Goal: Task Accomplishment & Management: Use online tool/utility

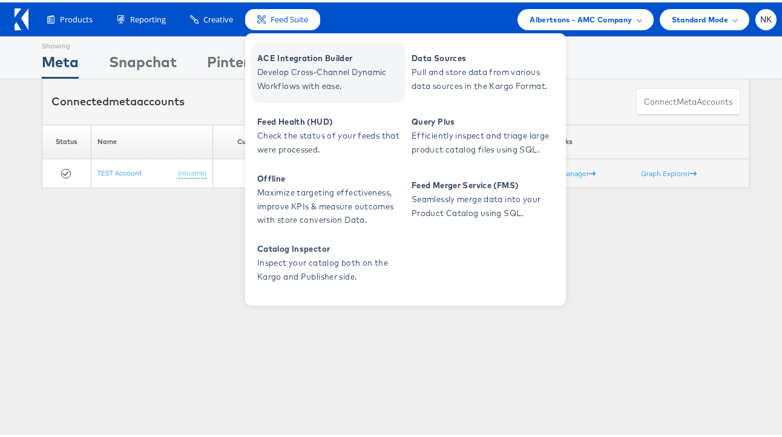
click at [266, 48] on link "ACE Integration Builder Develop Cross-Channel Dynamic Workflows with ease." at bounding box center [328, 70] width 154 height 61
click at [304, 53] on span "ACE Integration Builder" at bounding box center [329, 56] width 145 height 14
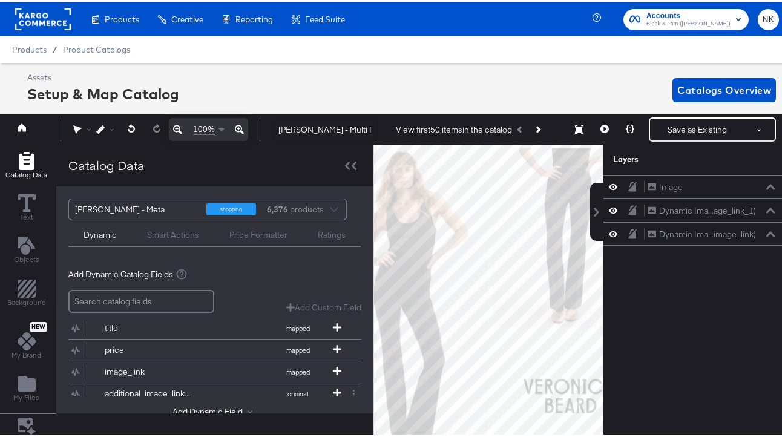
click at [56, 25] on rect at bounding box center [43, 17] width 56 height 22
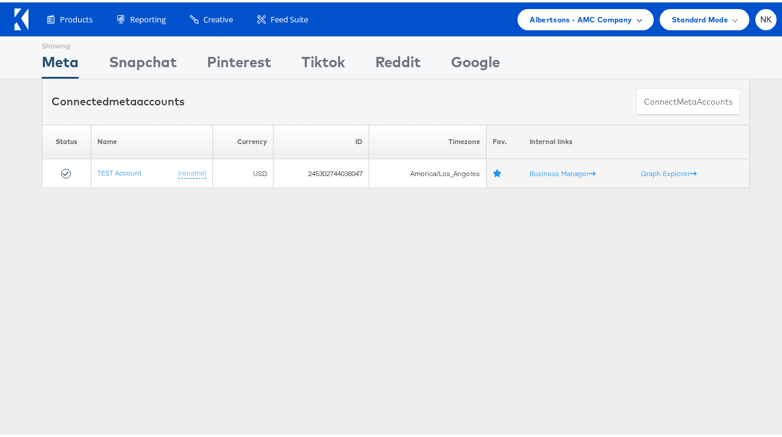
click at [534, 24] on div "Albertsons - AMC Company" at bounding box center [585, 17] width 136 height 21
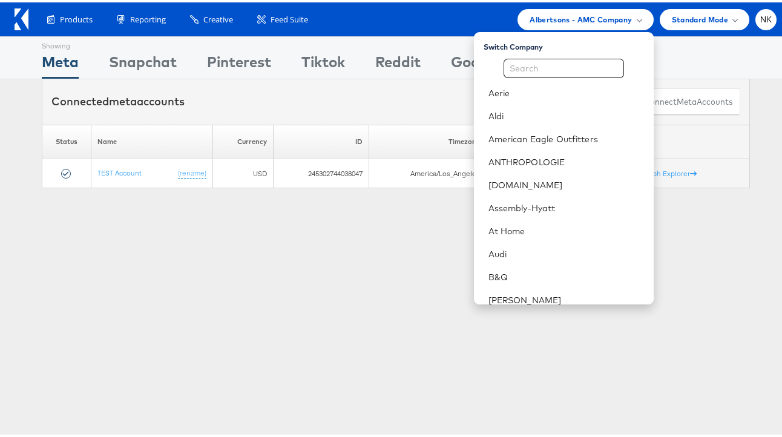
click at [425, 27] on div "Products Product Catalogs Enhance Your Product Catalog, Map Them to Publishers,…" at bounding box center [405, 17] width 742 height 21
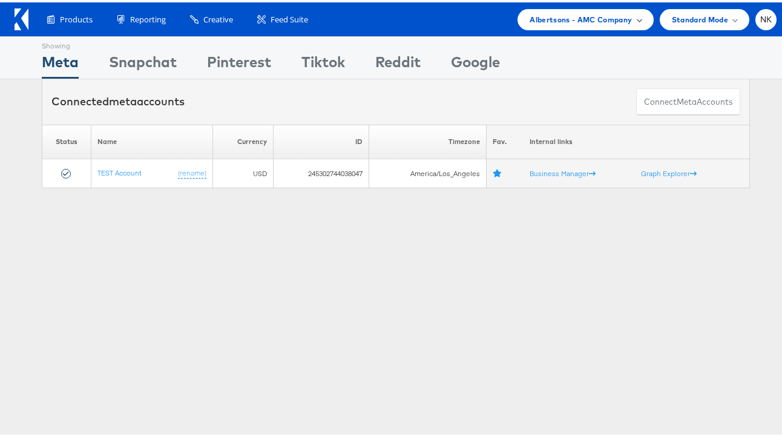
click at [549, 20] on span "Albertsons - AMC Company" at bounding box center [580, 17] width 102 height 13
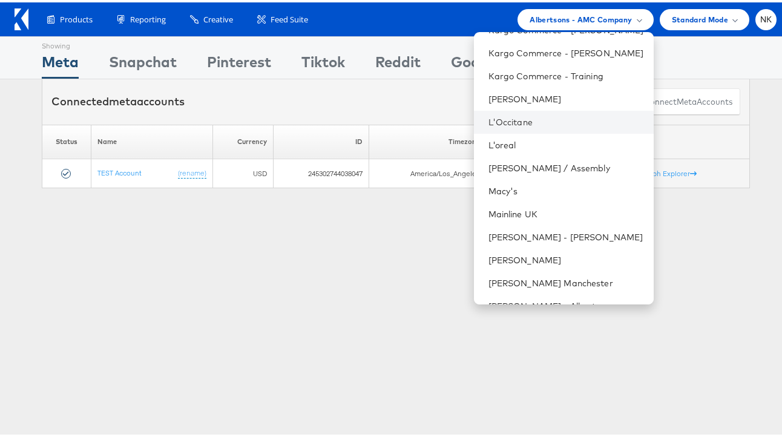
scroll to position [1118, 0]
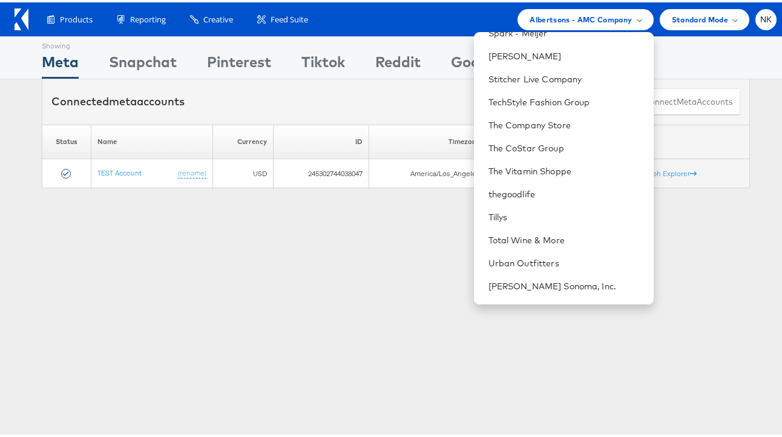
drag, startPoint x: 387, startPoint y: 37, endPoint x: 381, endPoint y: 35, distance: 6.3
click at [387, 37] on div "Showing" at bounding box center [397, 41] width 45 height 15
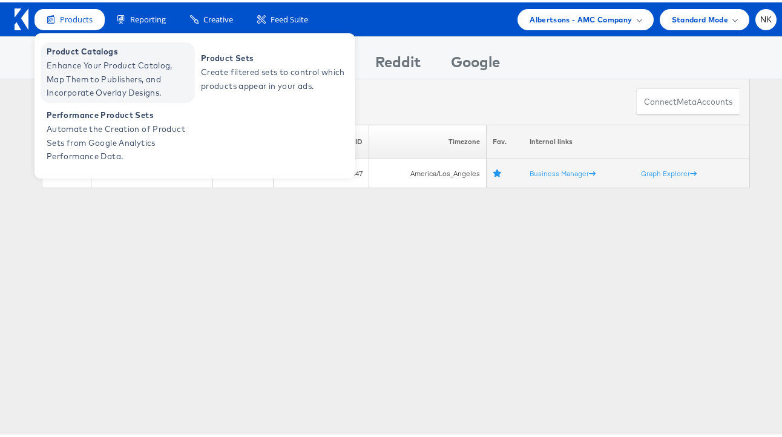
click at [59, 56] on span "Enhance Your Product Catalog, Map Them to Publishers, and Incorporate Overlay D…" at bounding box center [119, 76] width 145 height 41
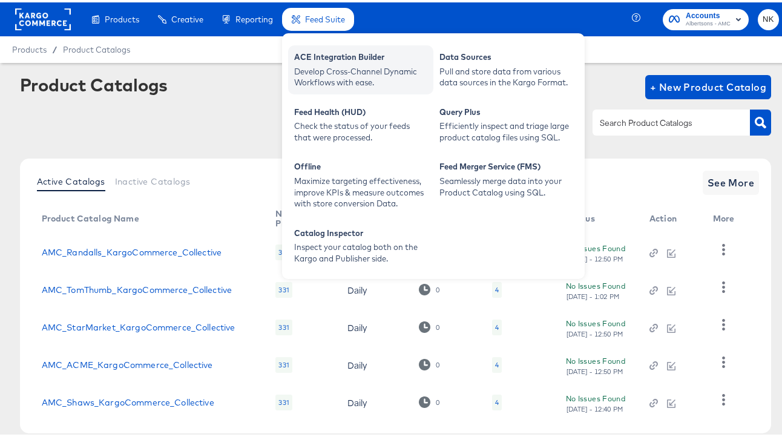
click at [343, 68] on div "Develop Cross-Channel Dynamic Workflows with ease." at bounding box center [360, 75] width 133 height 22
